Goal: Browse casually

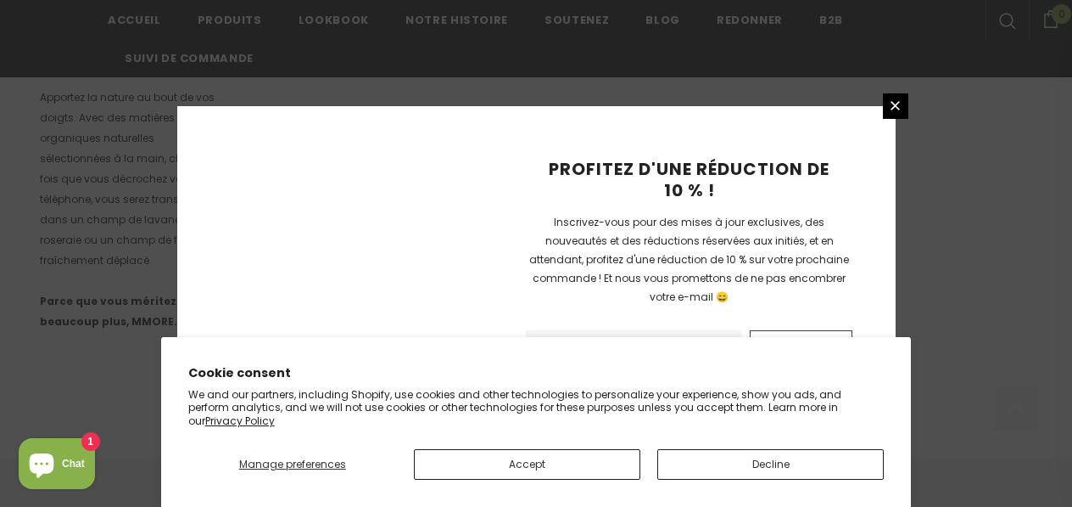
scroll to position [1308, 0]
